Goal: Information Seeking & Learning: Obtain resource

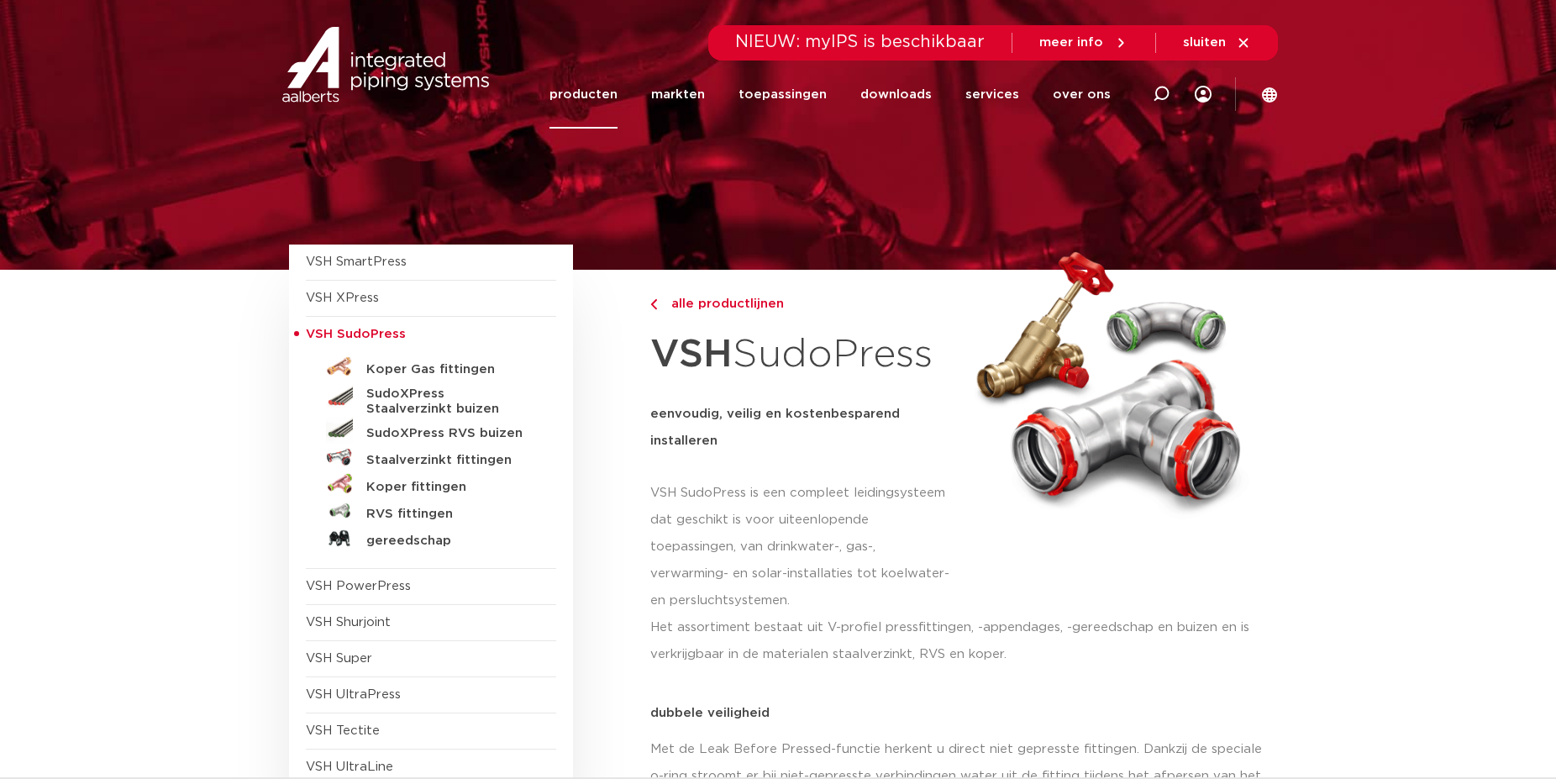
scroll to position [86, 0]
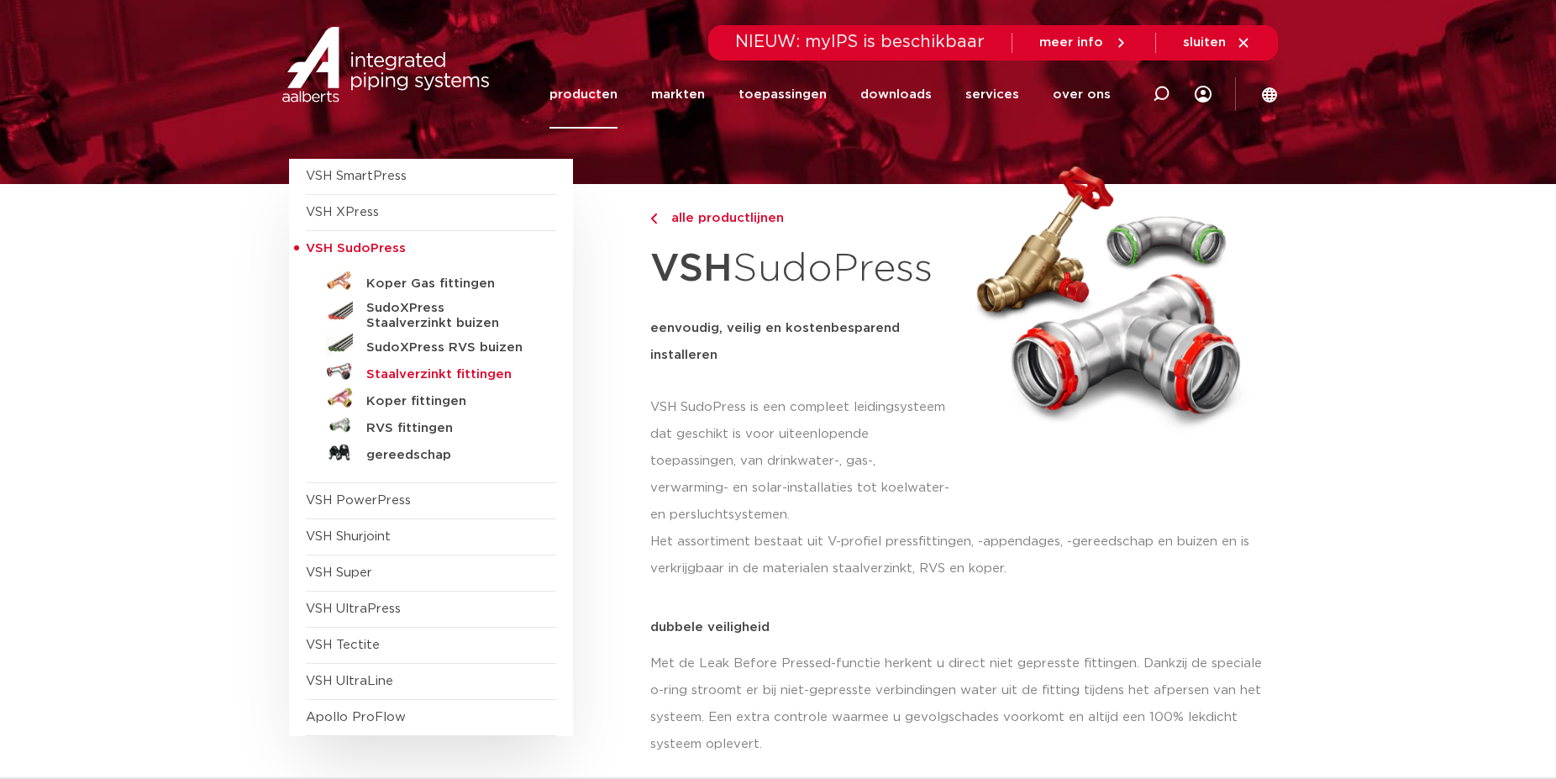
click at [457, 377] on h5 "Staalverzinkt fittingen" at bounding box center [449, 374] width 166 height 15
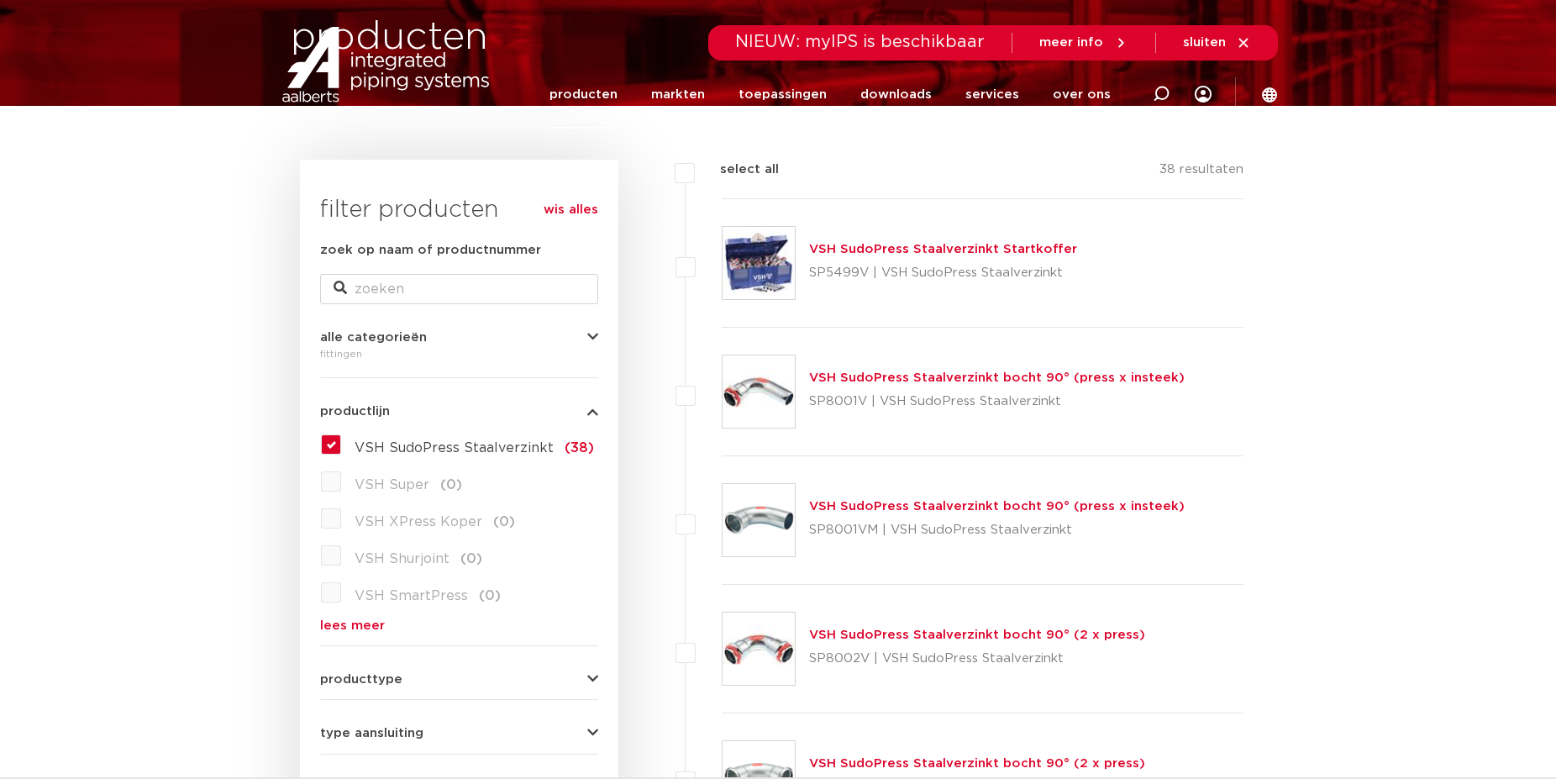
scroll to position [165, 0]
click at [782, 642] on img at bounding box center [759, 649] width 72 height 72
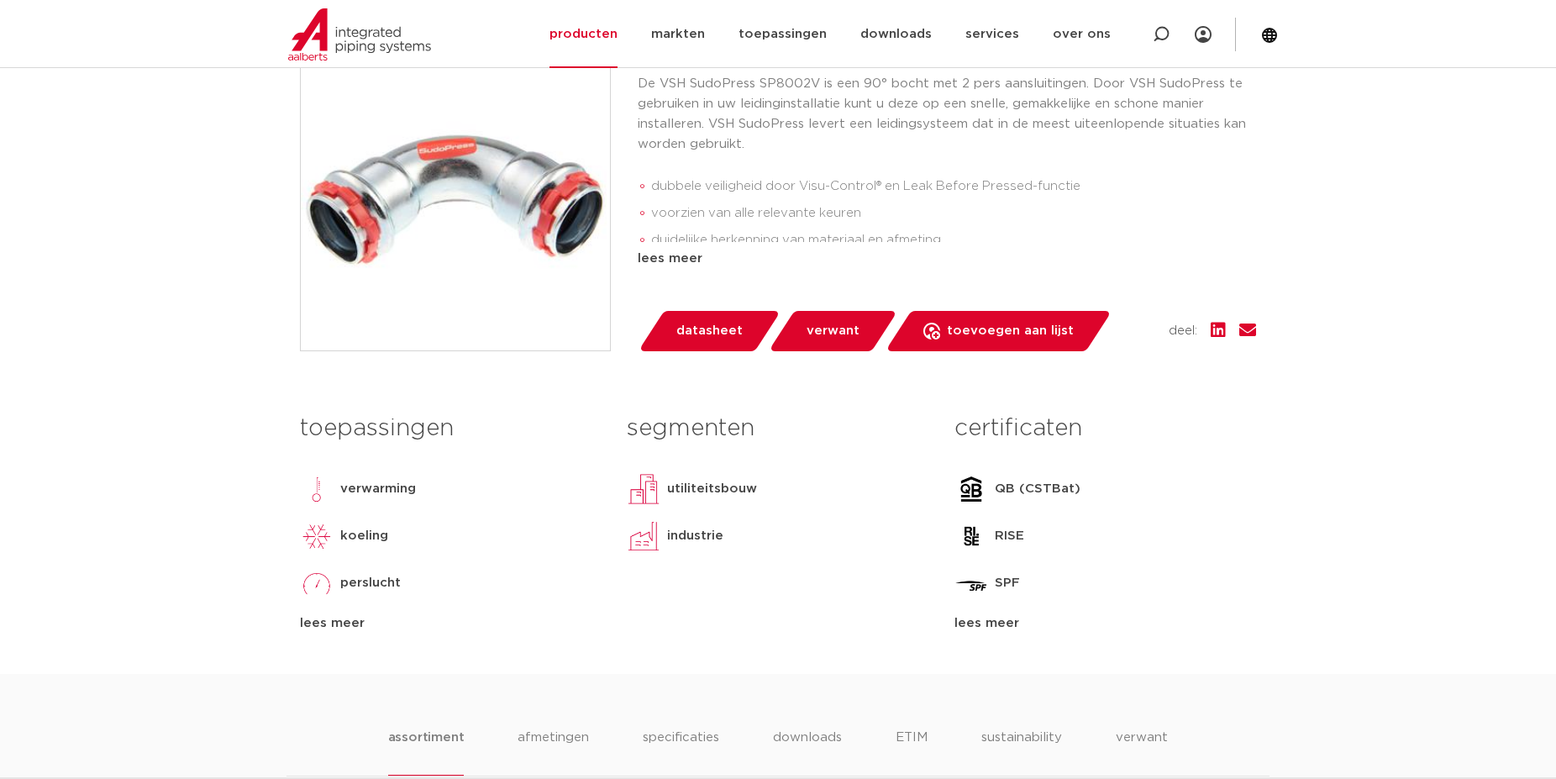
scroll to position [429, 0]
click at [731, 327] on span "datasheet" at bounding box center [710, 331] width 66 height 27
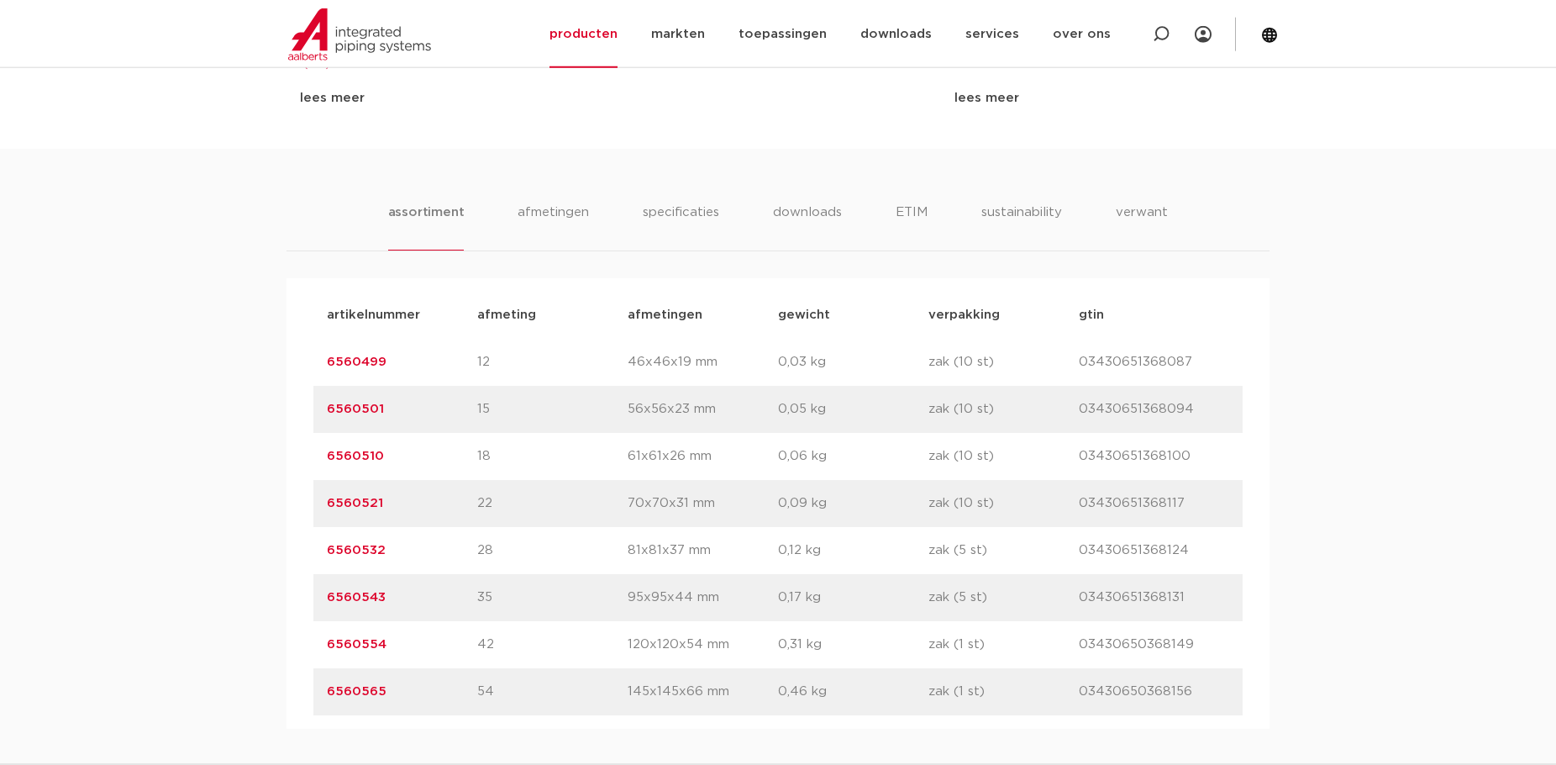
scroll to position [1029, 0]
